Goal: Task Accomplishment & Management: Use online tool/utility

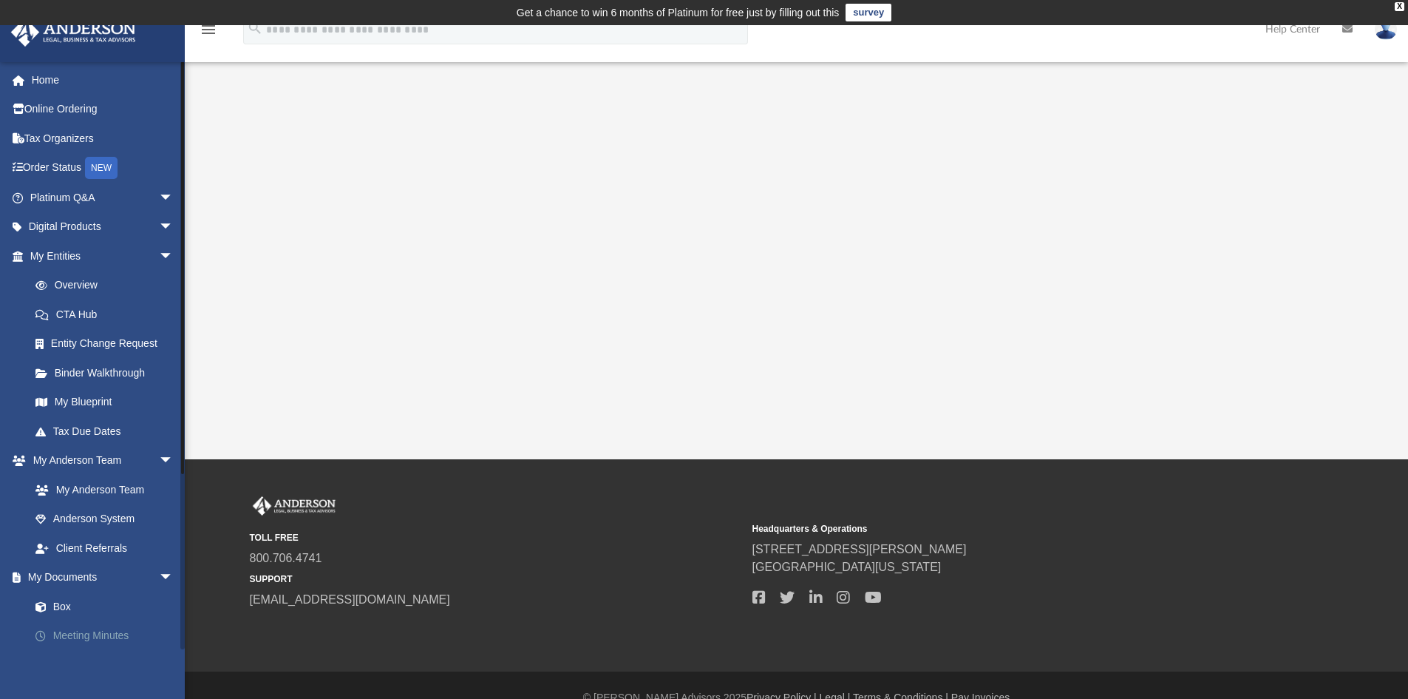
click at [58, 637] on link "Meeting Minutes" at bounding box center [108, 636] width 175 height 30
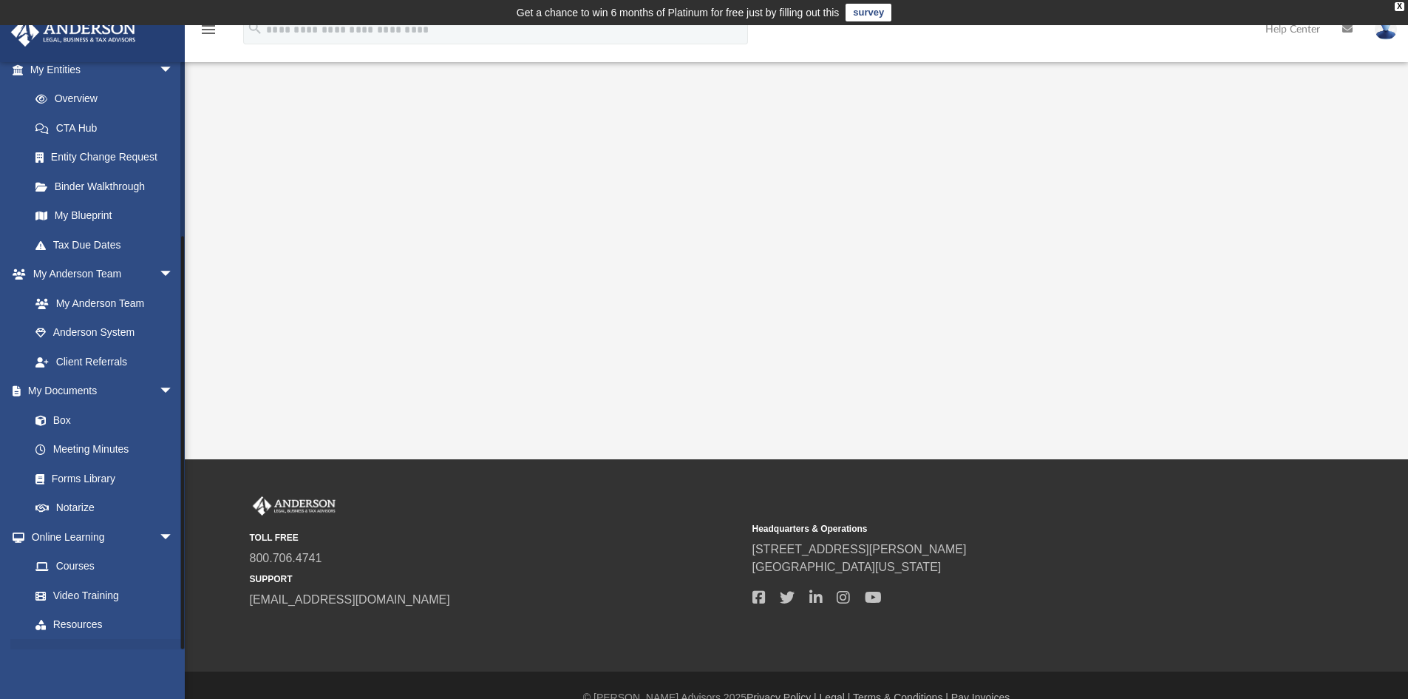
scroll to position [238, 0]
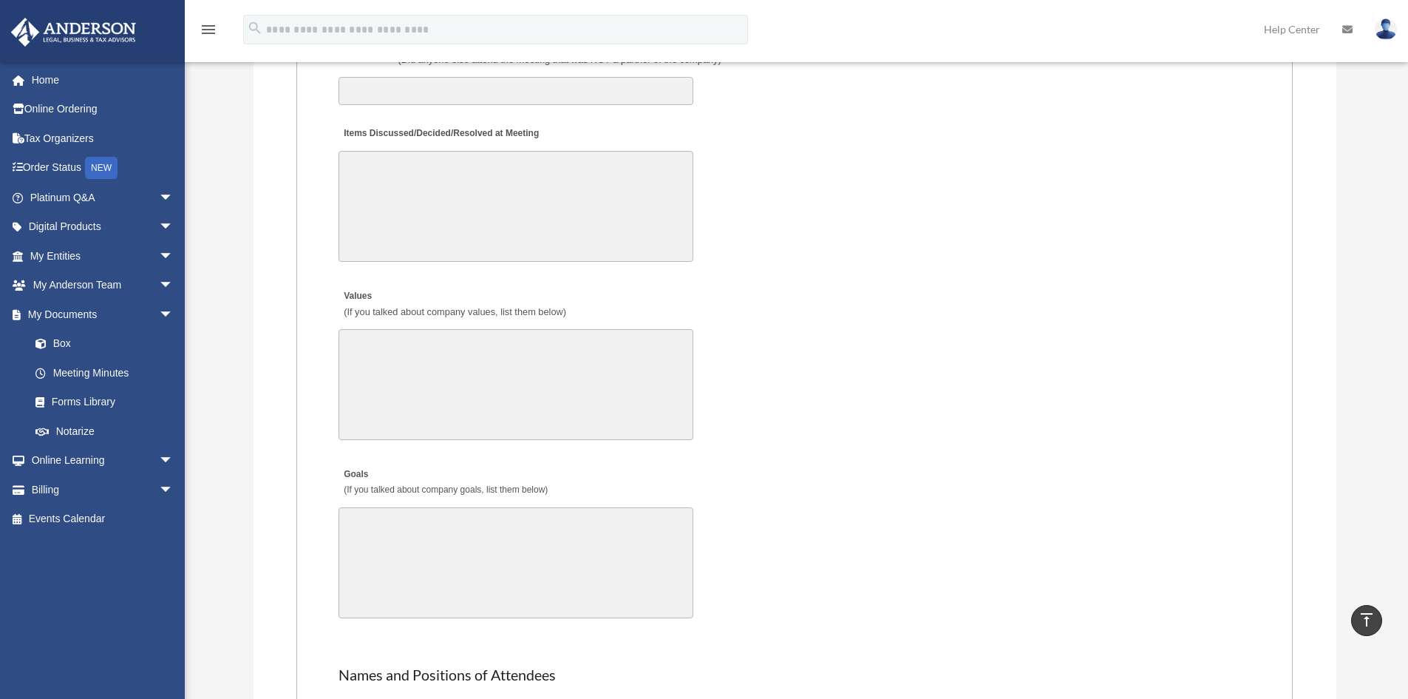
scroll to position [2386, 0]
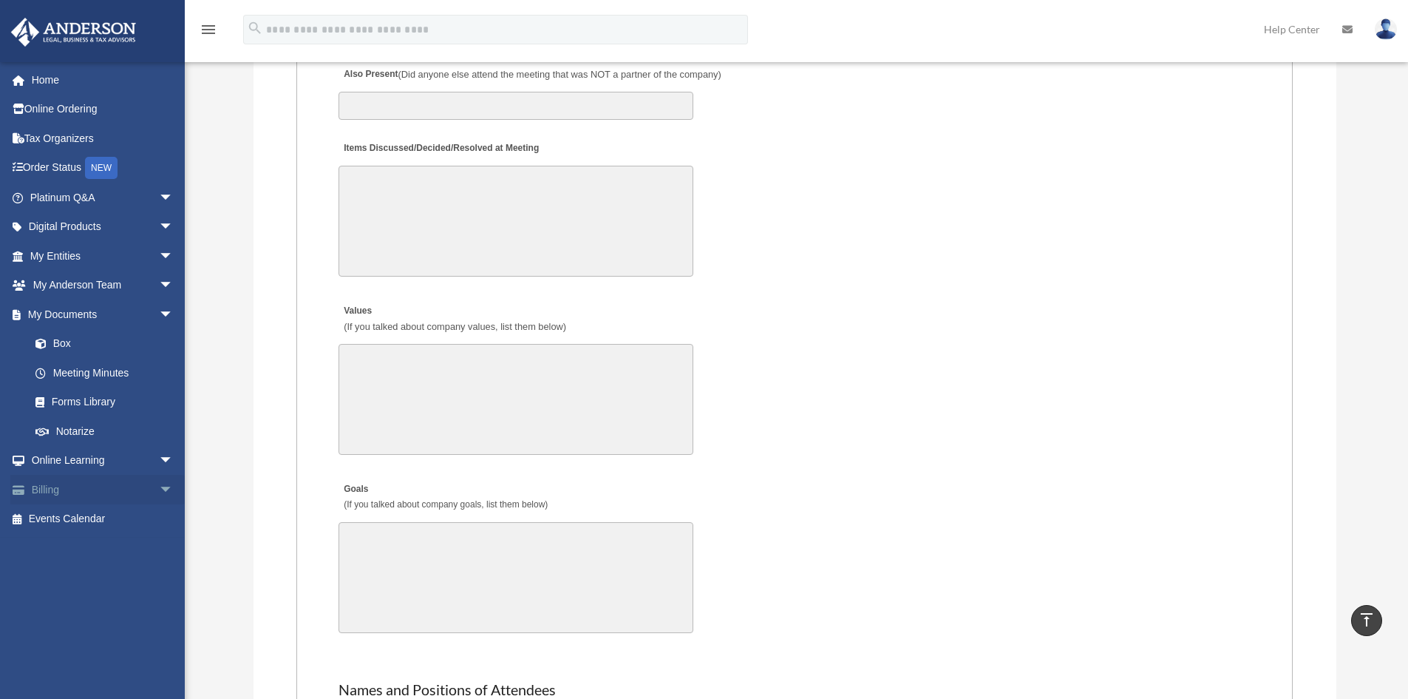
click at [55, 489] on link "Billing arrow_drop_down" at bounding box center [103, 490] width 186 height 30
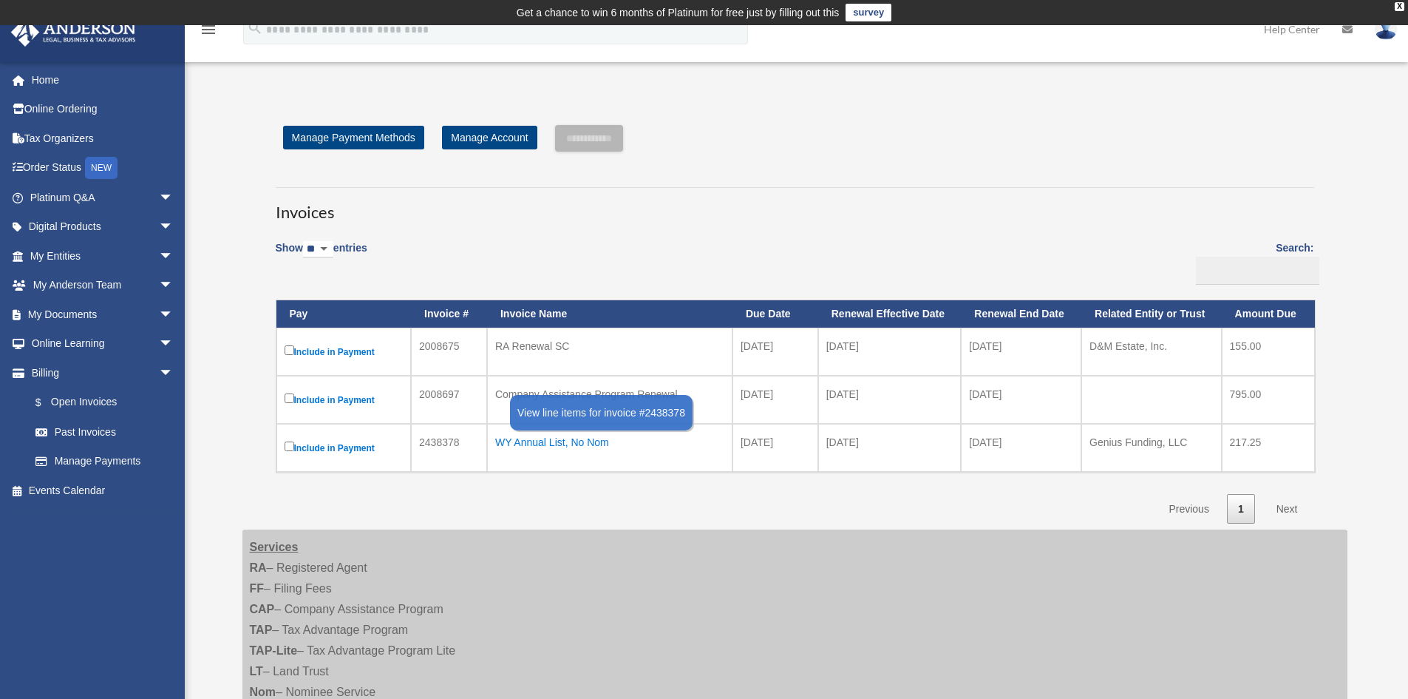
click at [546, 438] on div "WY Annual List, No Nom" at bounding box center [609, 442] width 229 height 21
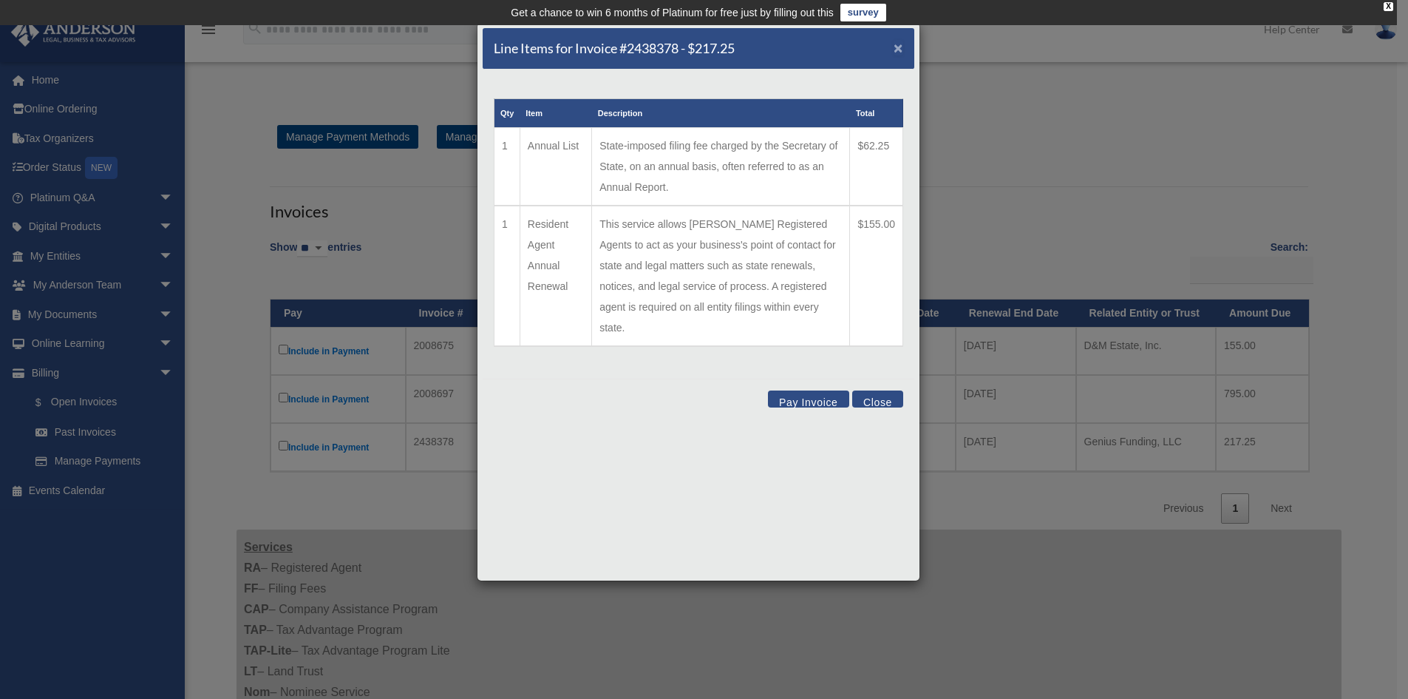
click at [900, 46] on span "×" at bounding box center [899, 47] width 10 height 17
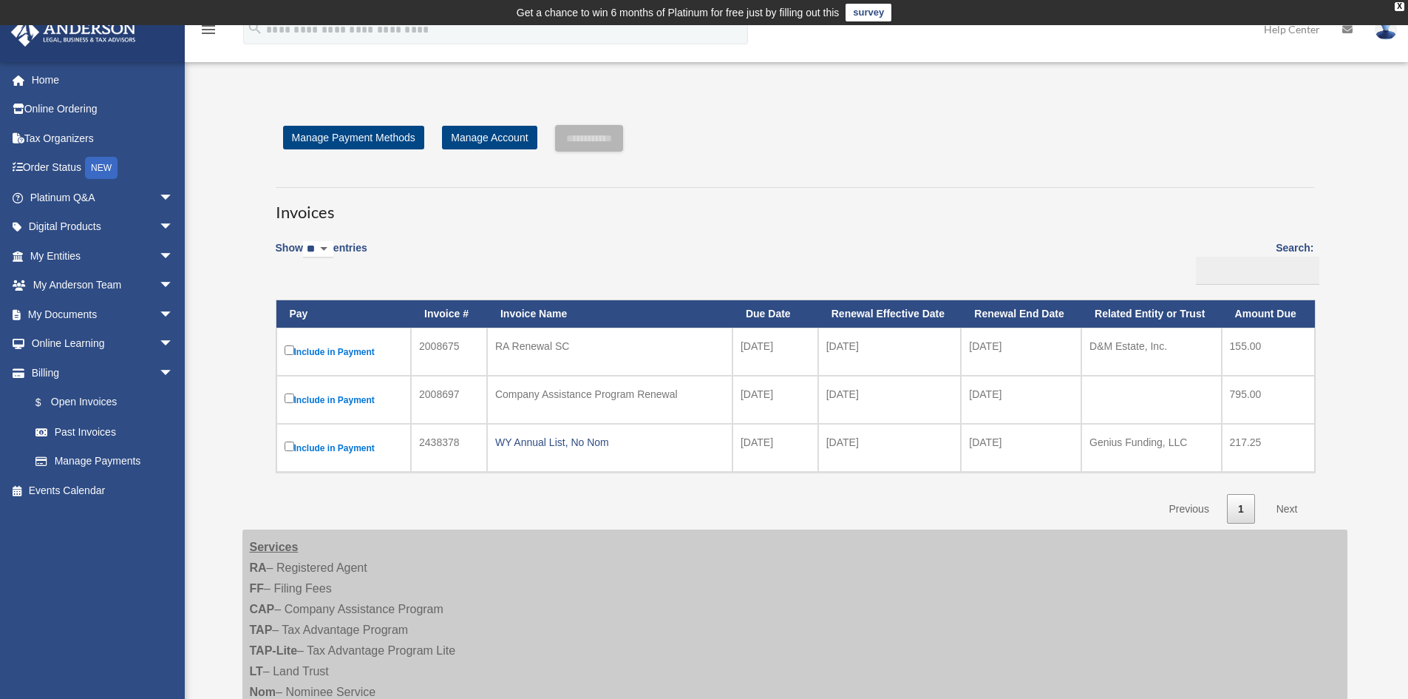
click at [366, 400] on label "Include in Payment" at bounding box center [344, 399] width 119 height 18
click at [594, 394] on div "Company Assistance Program Renewal" at bounding box center [609, 394] width 229 height 21
click at [552, 395] on div "Company Assistance Program Renewal" at bounding box center [609, 394] width 229 height 21
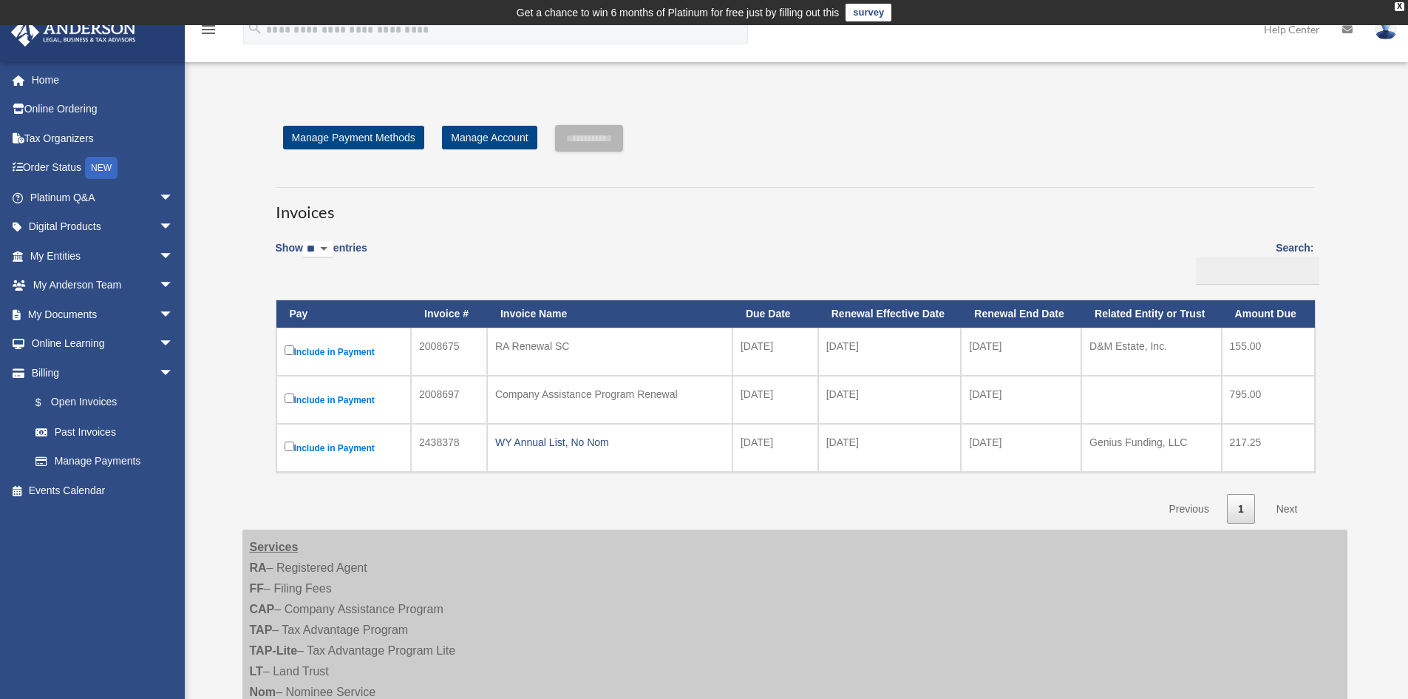
drag, startPoint x: 493, startPoint y: 395, endPoint x: 689, endPoint y: 399, distance: 196.0
click at [689, 399] on td "Company Assistance Program Renewal" at bounding box center [609, 400] width 245 height 48
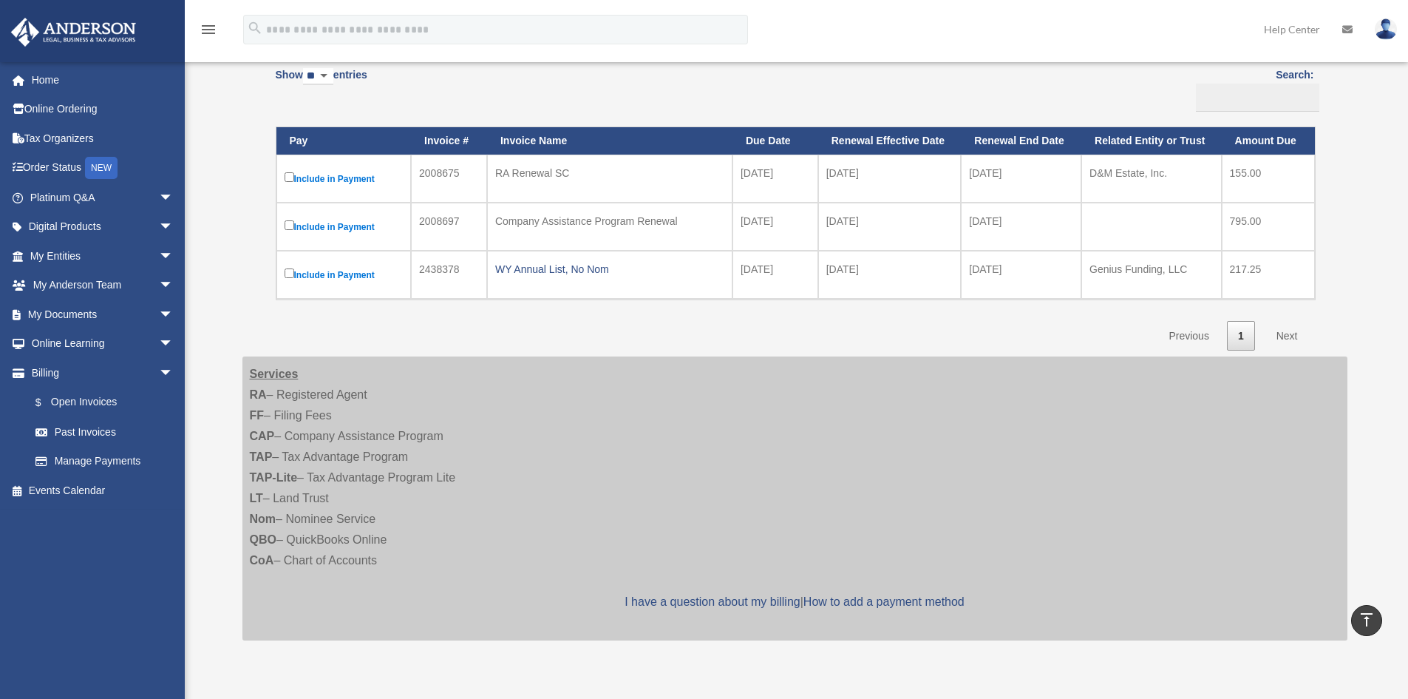
scroll to position [148, 0]
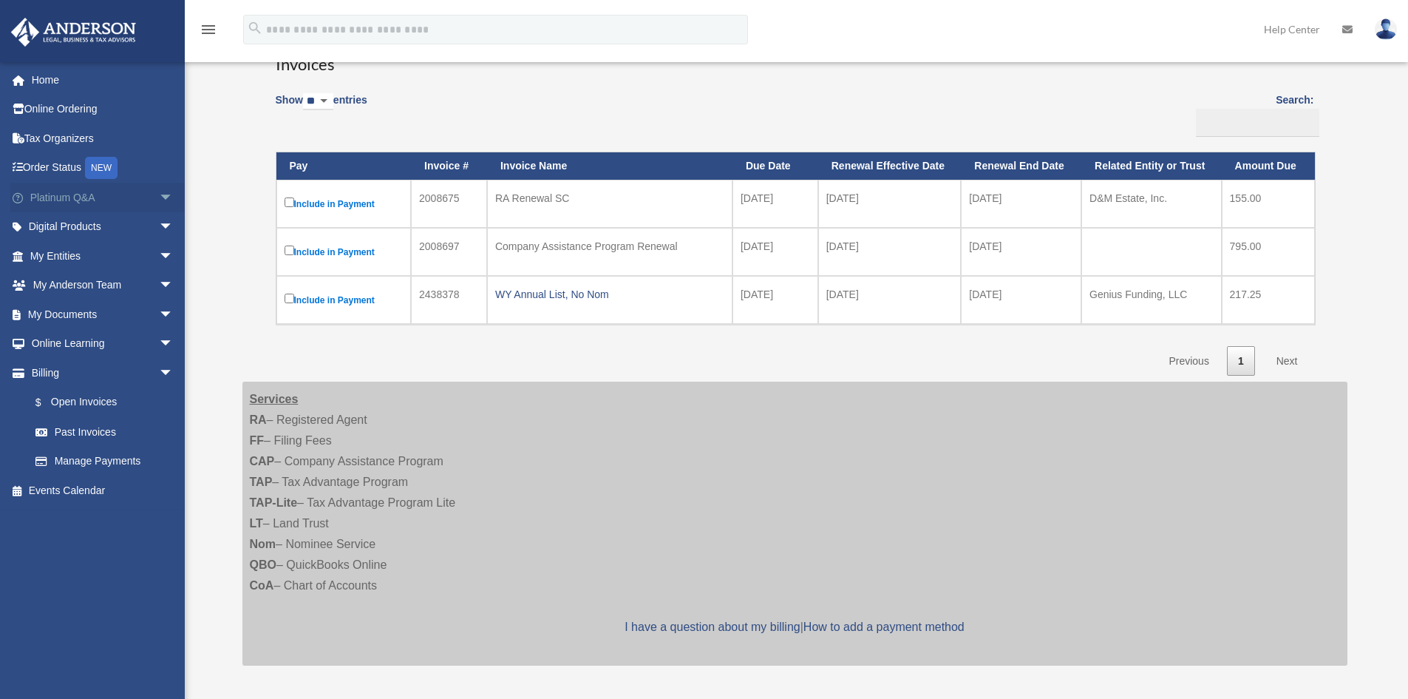
click at [159, 193] on span "arrow_drop_down" at bounding box center [174, 198] width 30 height 30
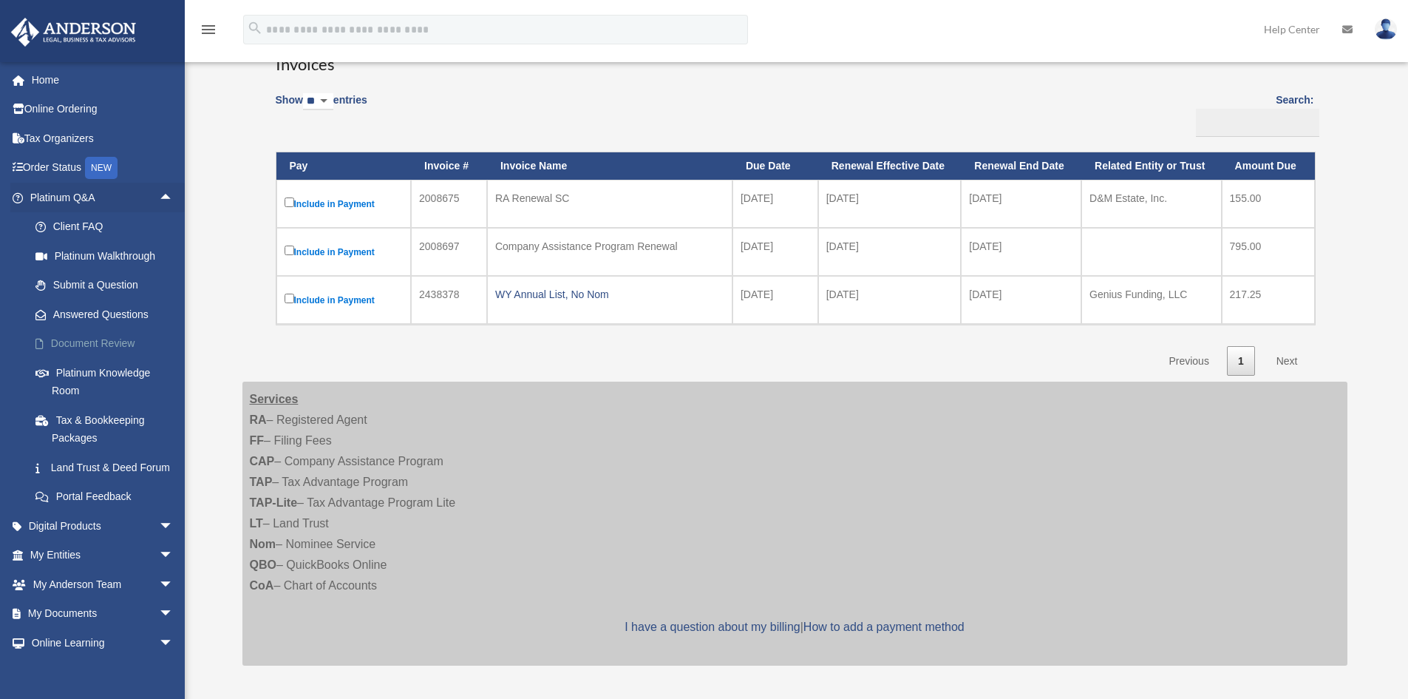
click at [88, 343] on link "Document Review" at bounding box center [108, 344] width 175 height 30
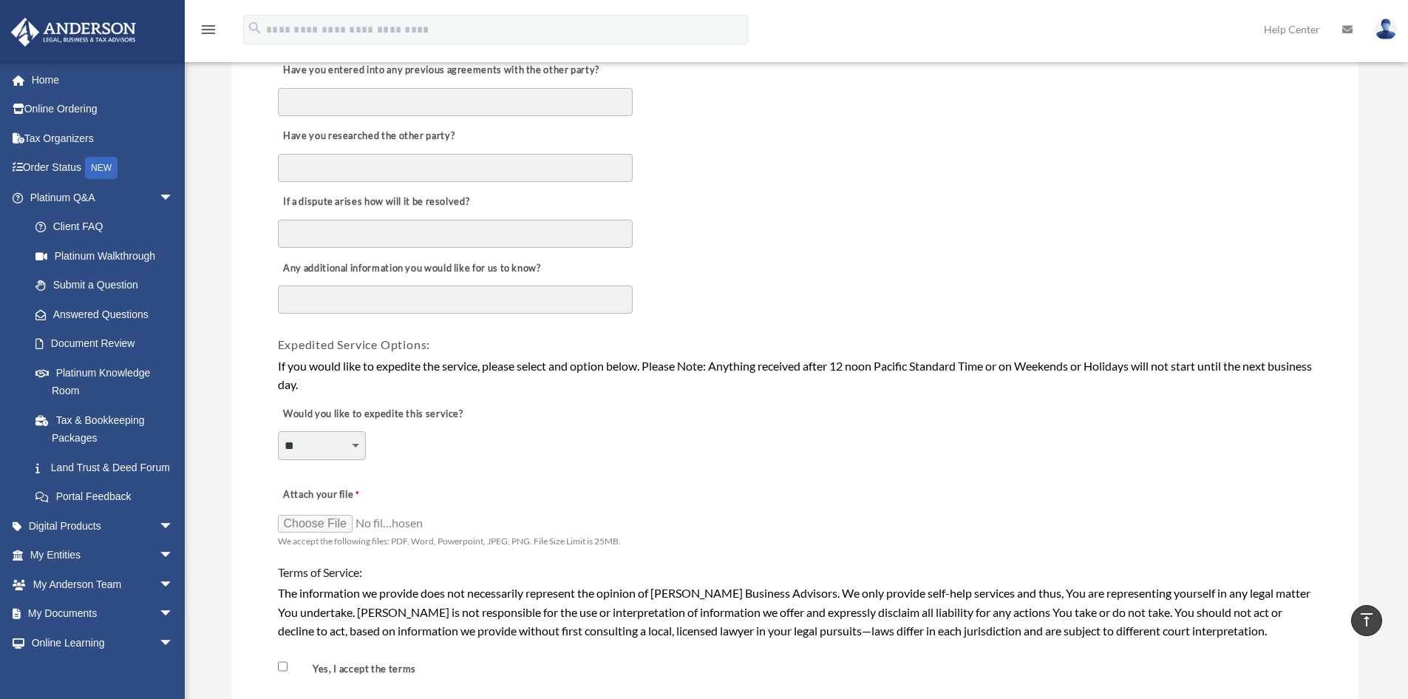
scroll to position [813, 0]
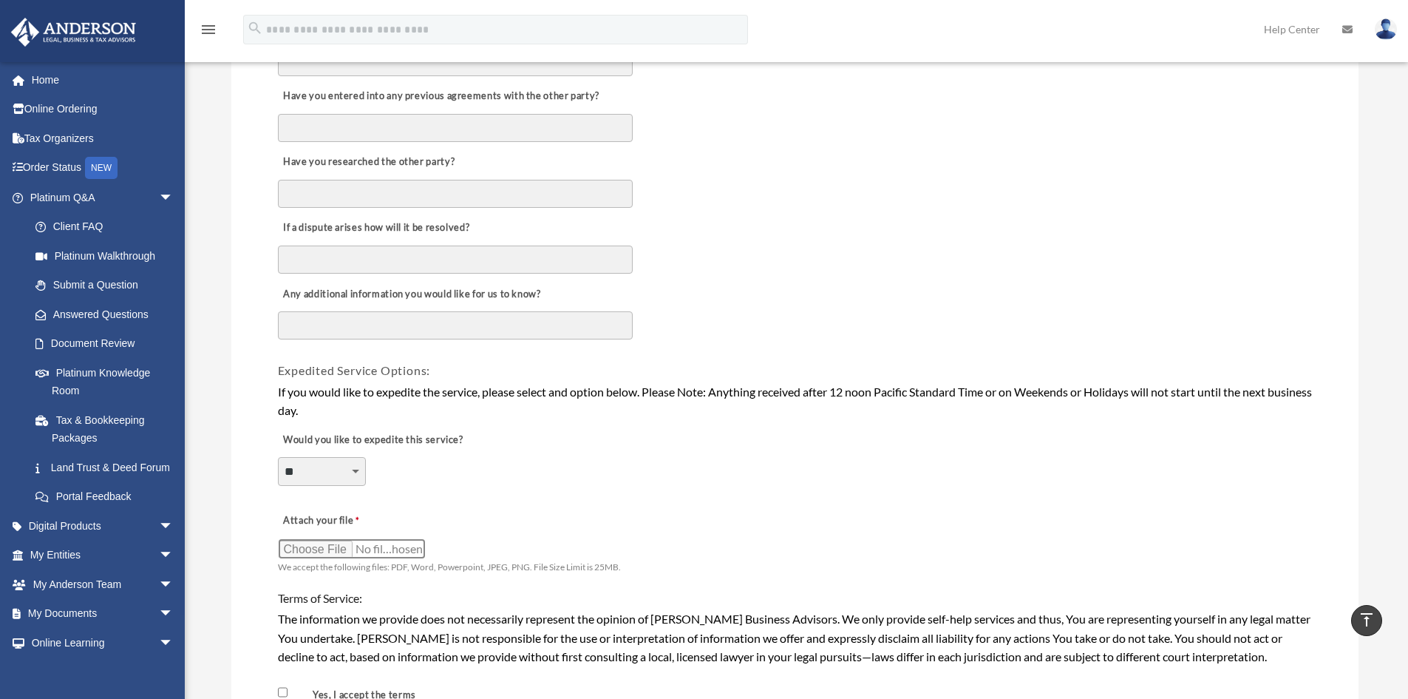
click at [339, 550] on input "Attach your file" at bounding box center [352, 548] width 148 height 21
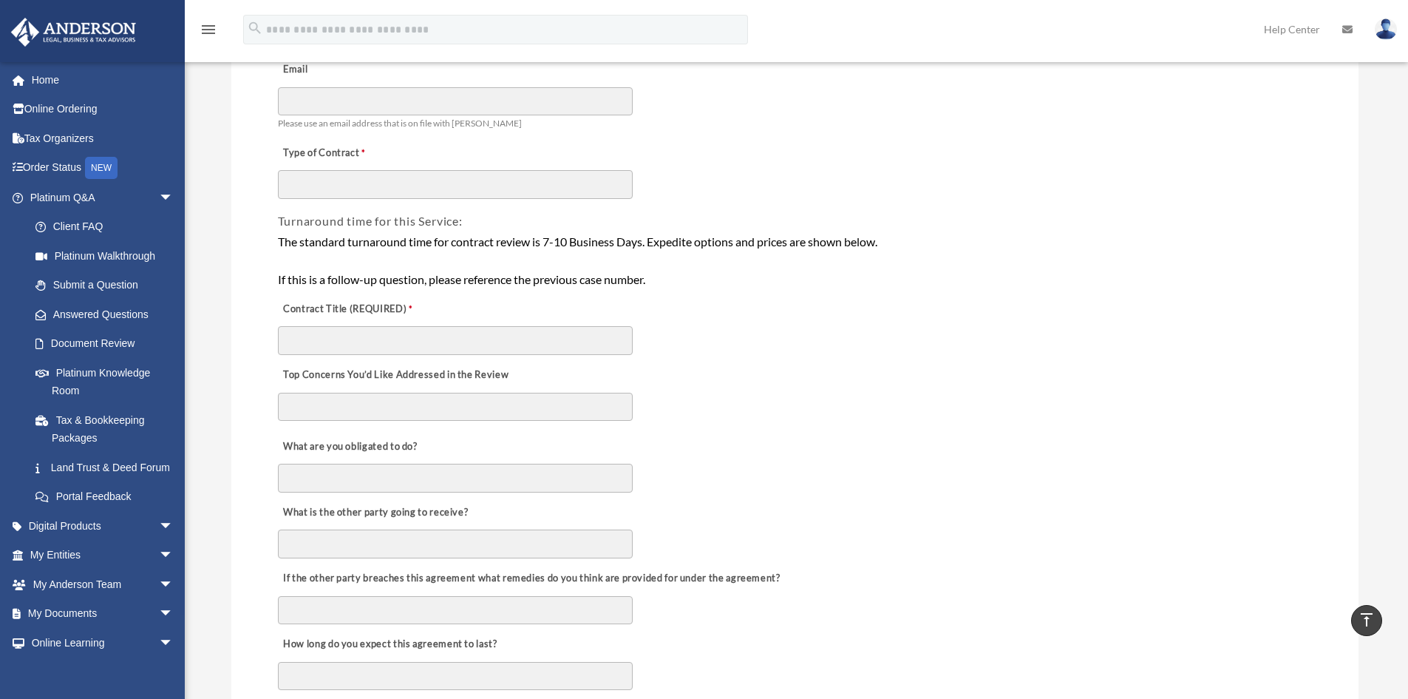
scroll to position [0, 0]
